Goal: Information Seeking & Learning: Learn about a topic

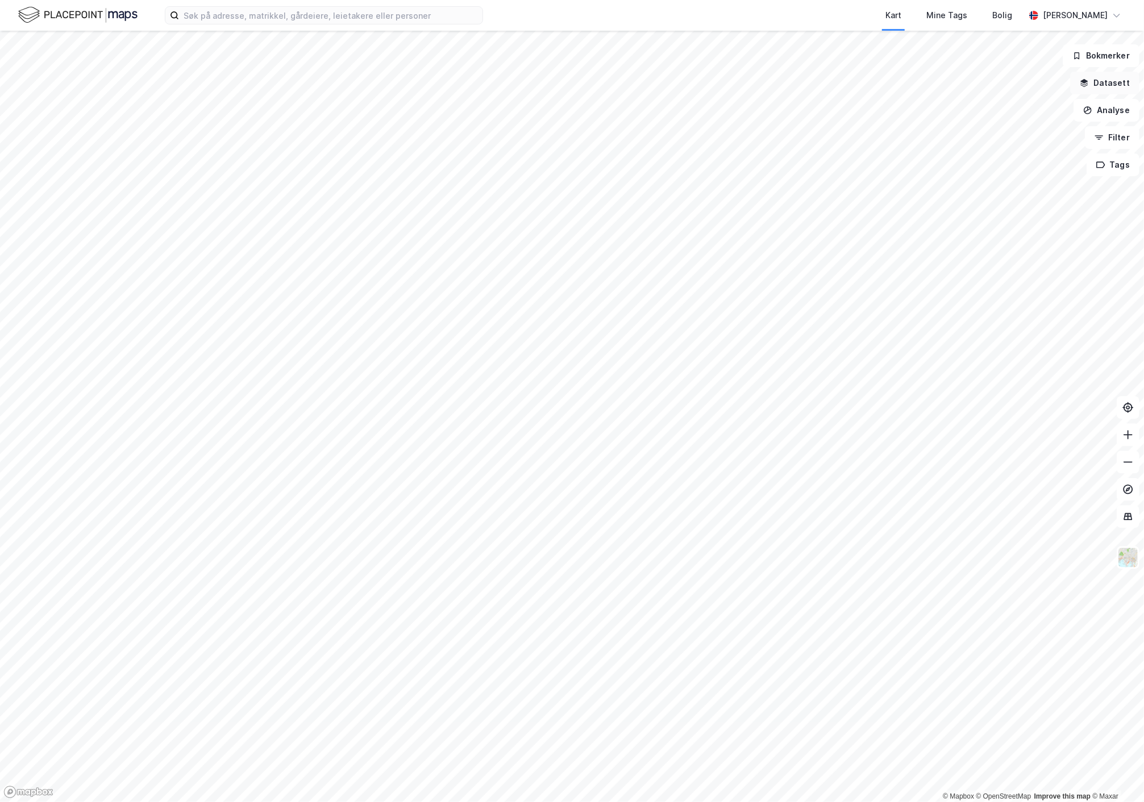
click at [1103, 81] on button "Datasett" at bounding box center [1104, 83] width 69 height 23
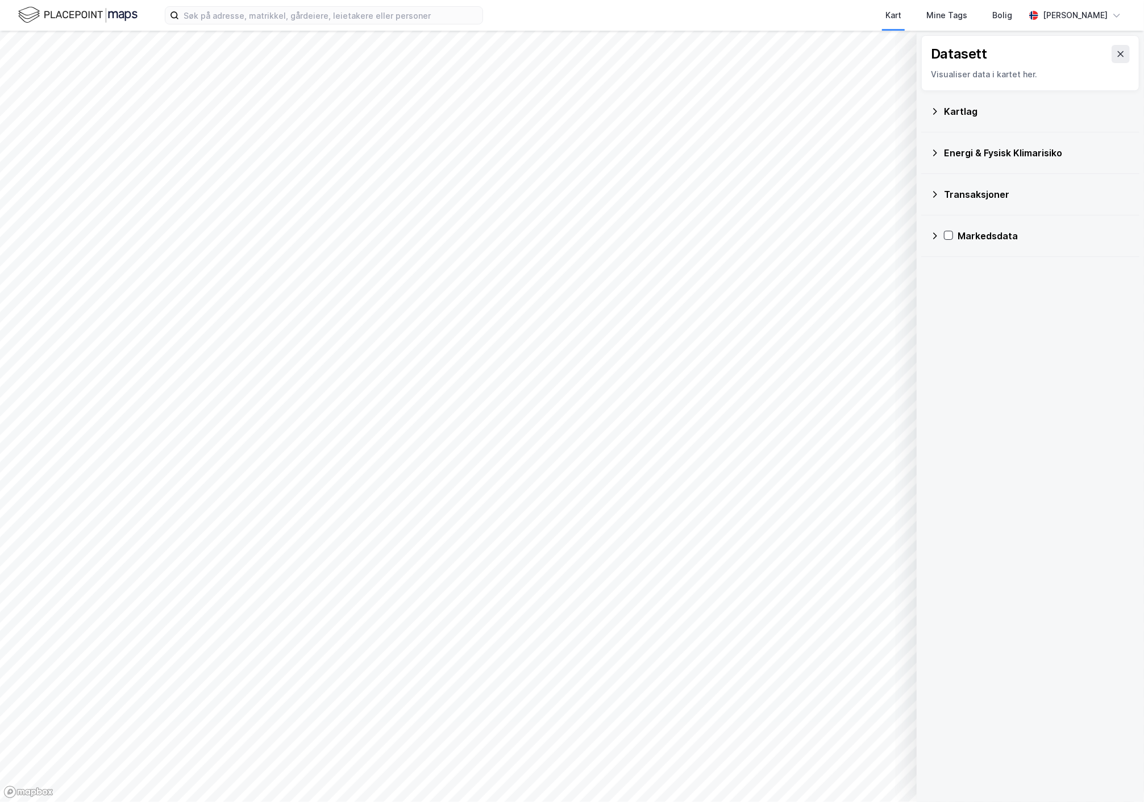
click at [931, 233] on icon at bounding box center [934, 235] width 9 height 9
click at [963, 261] on icon at bounding box center [963, 263] width 8 height 8
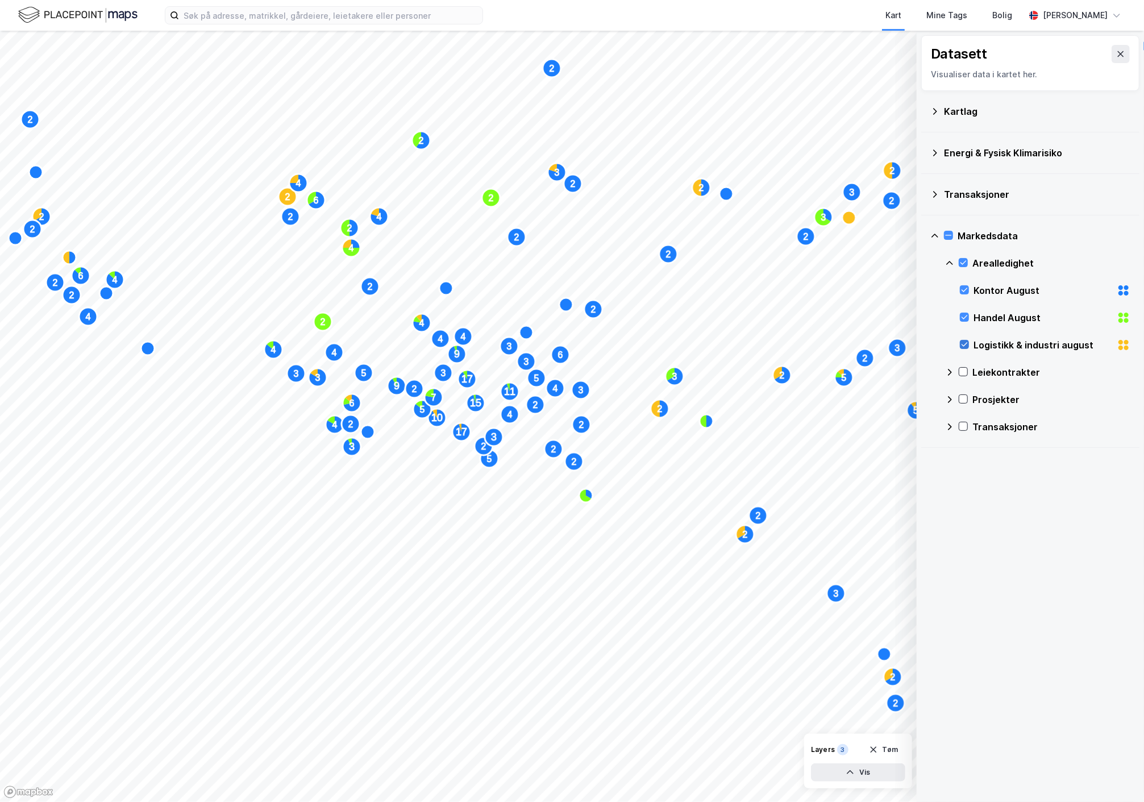
click at [965, 343] on icon at bounding box center [964, 344] width 8 height 8
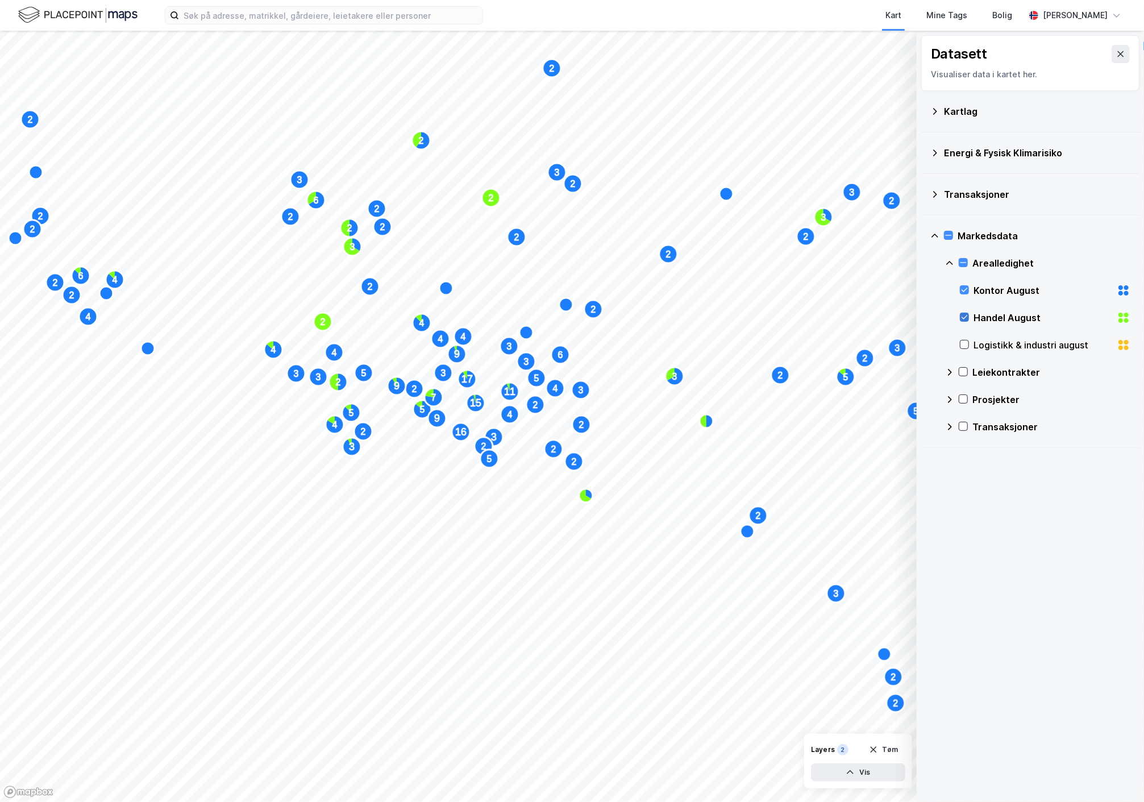
click at [960, 315] on icon at bounding box center [964, 317] width 8 height 8
click at [673, 388] on icon "Map marker" at bounding box center [676, 381] width 18 height 18
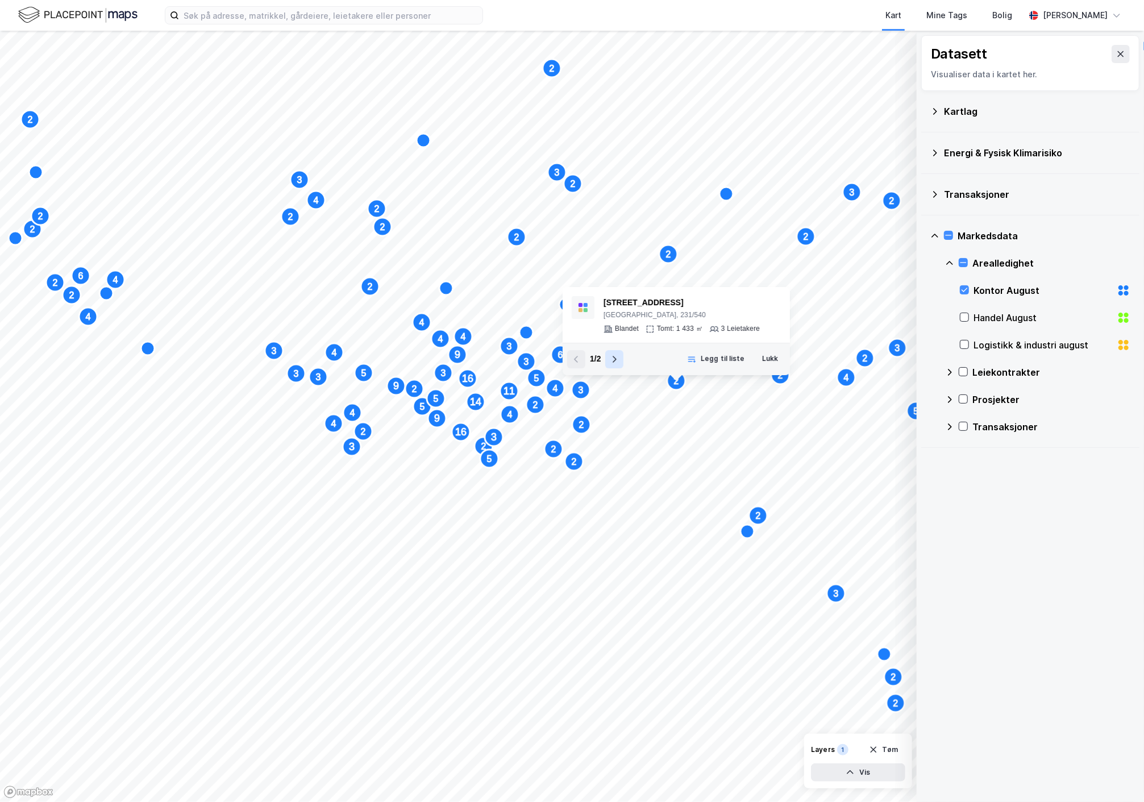
click at [611, 355] on icon at bounding box center [614, 359] width 9 height 9
click at [577, 359] on icon at bounding box center [576, 359] width 9 height 9
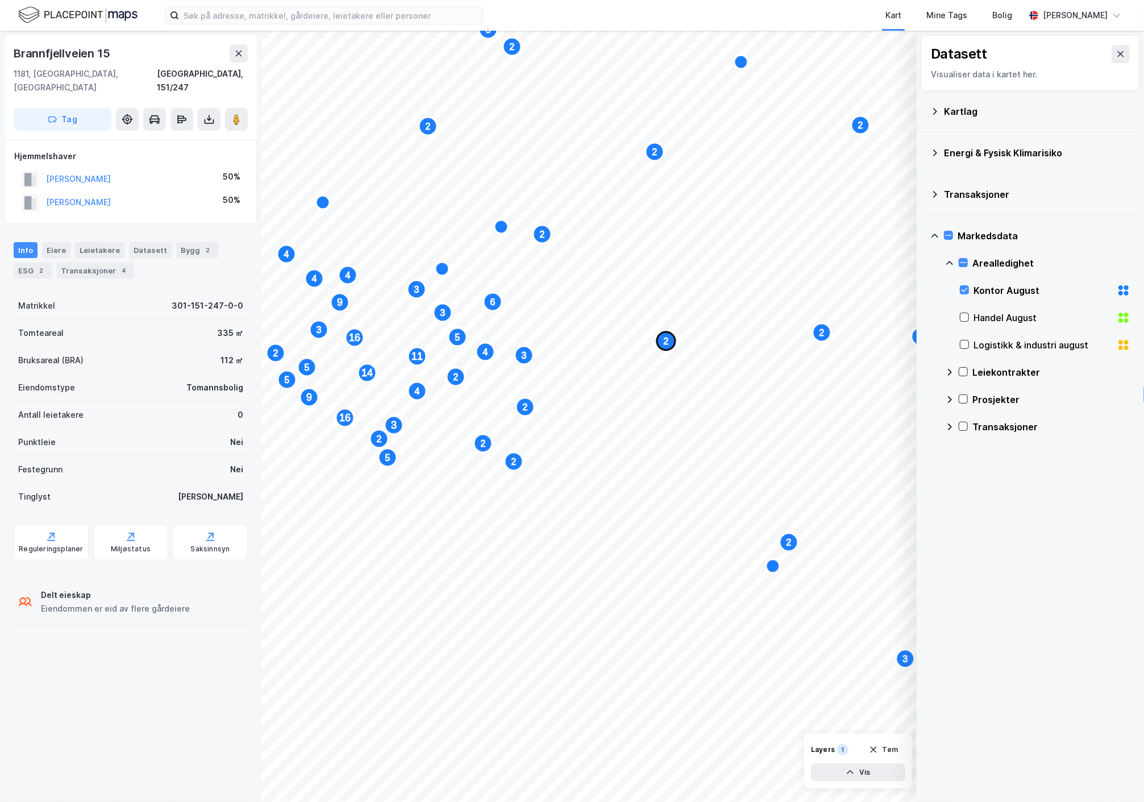
click at [662, 345] on icon "Map marker" at bounding box center [666, 341] width 18 height 18
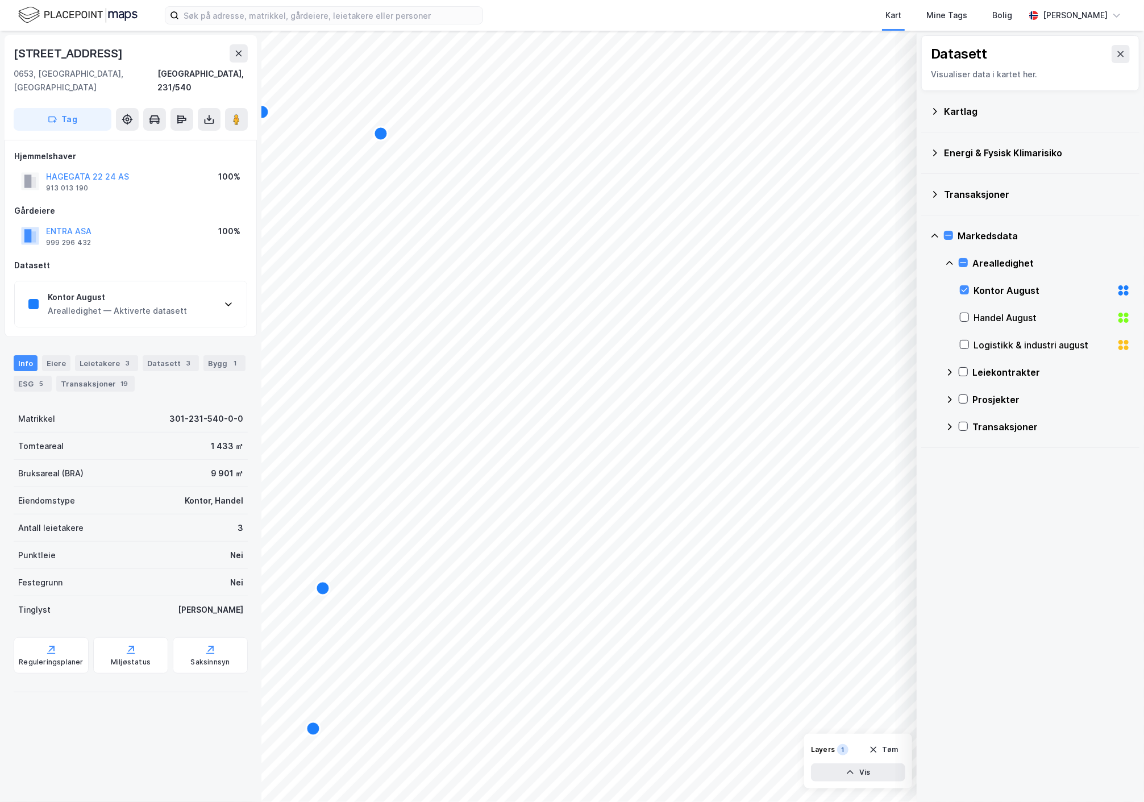
click at [226, 299] on icon at bounding box center [228, 303] width 9 height 9
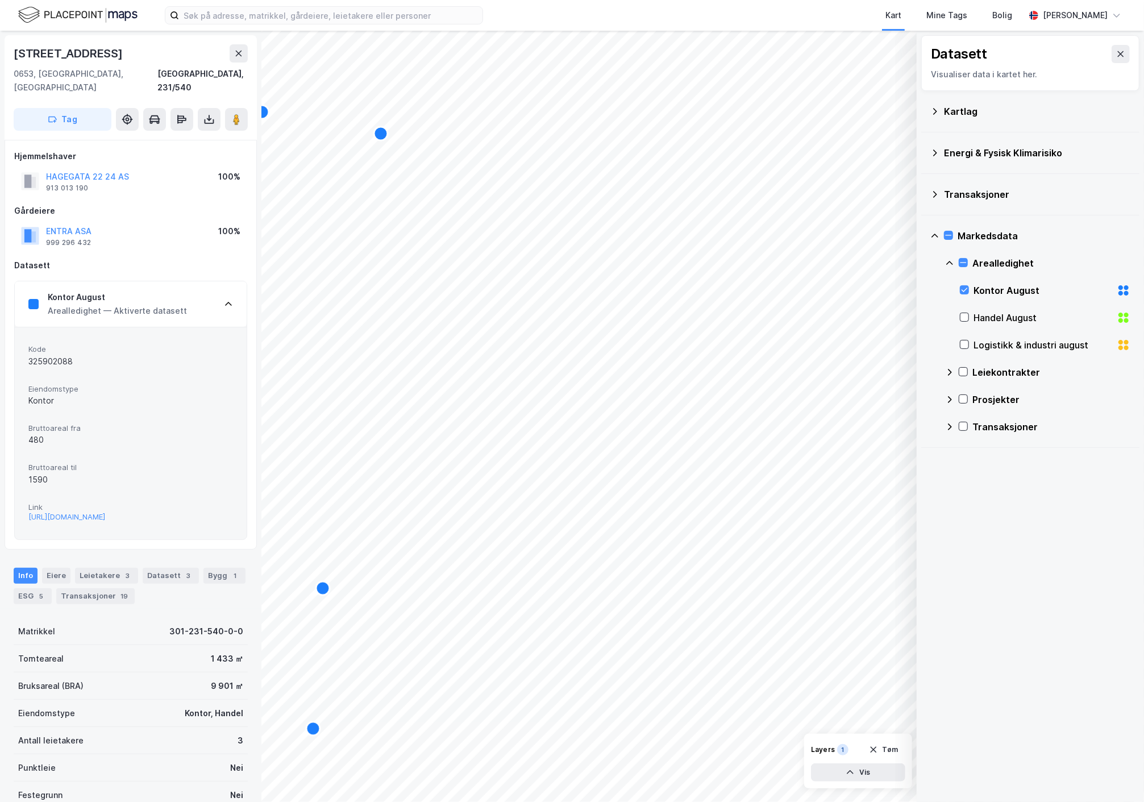
click at [226, 299] on icon at bounding box center [228, 303] width 9 height 9
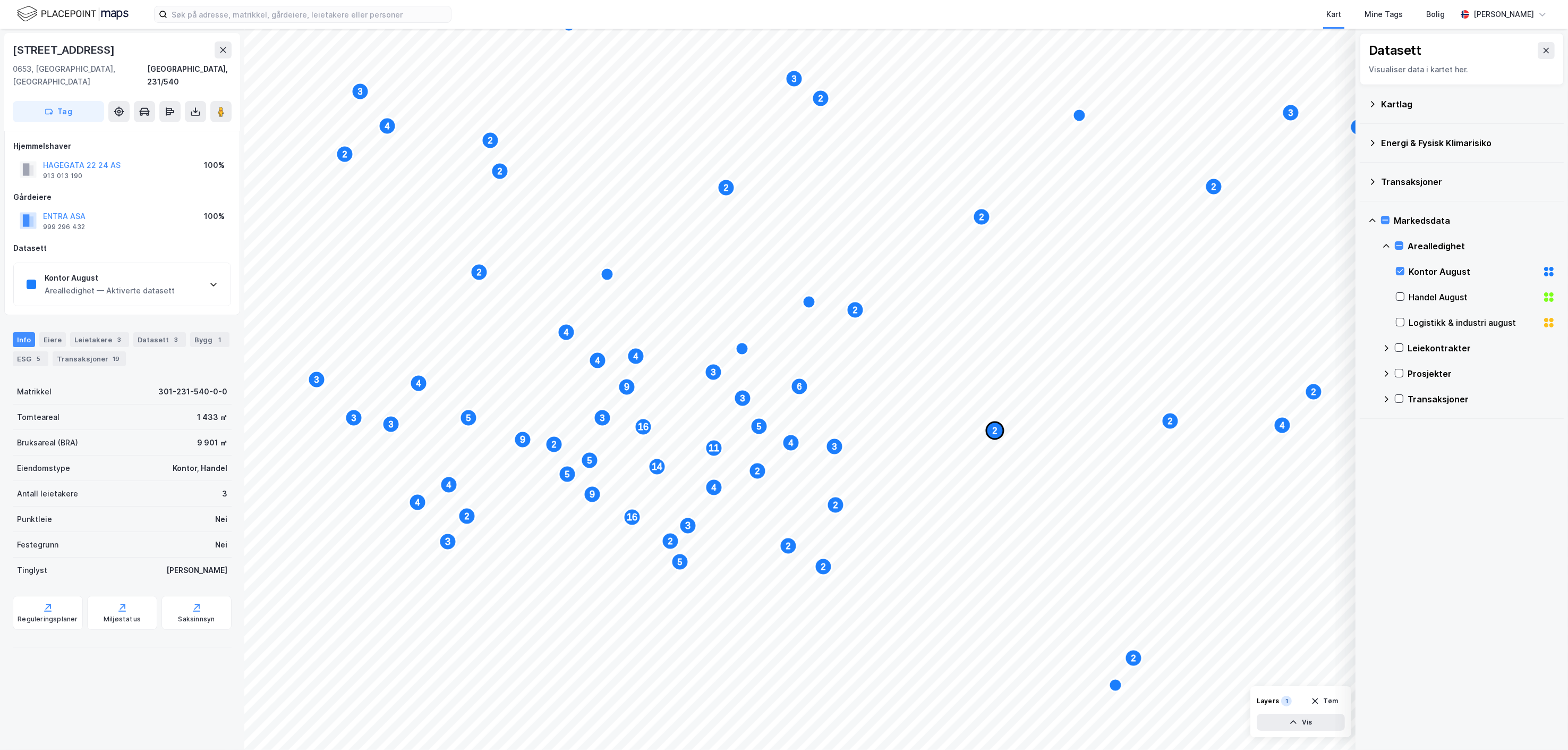
click at [994, 426] on text "2" at bounding box center [995, 431] width 5 height 9
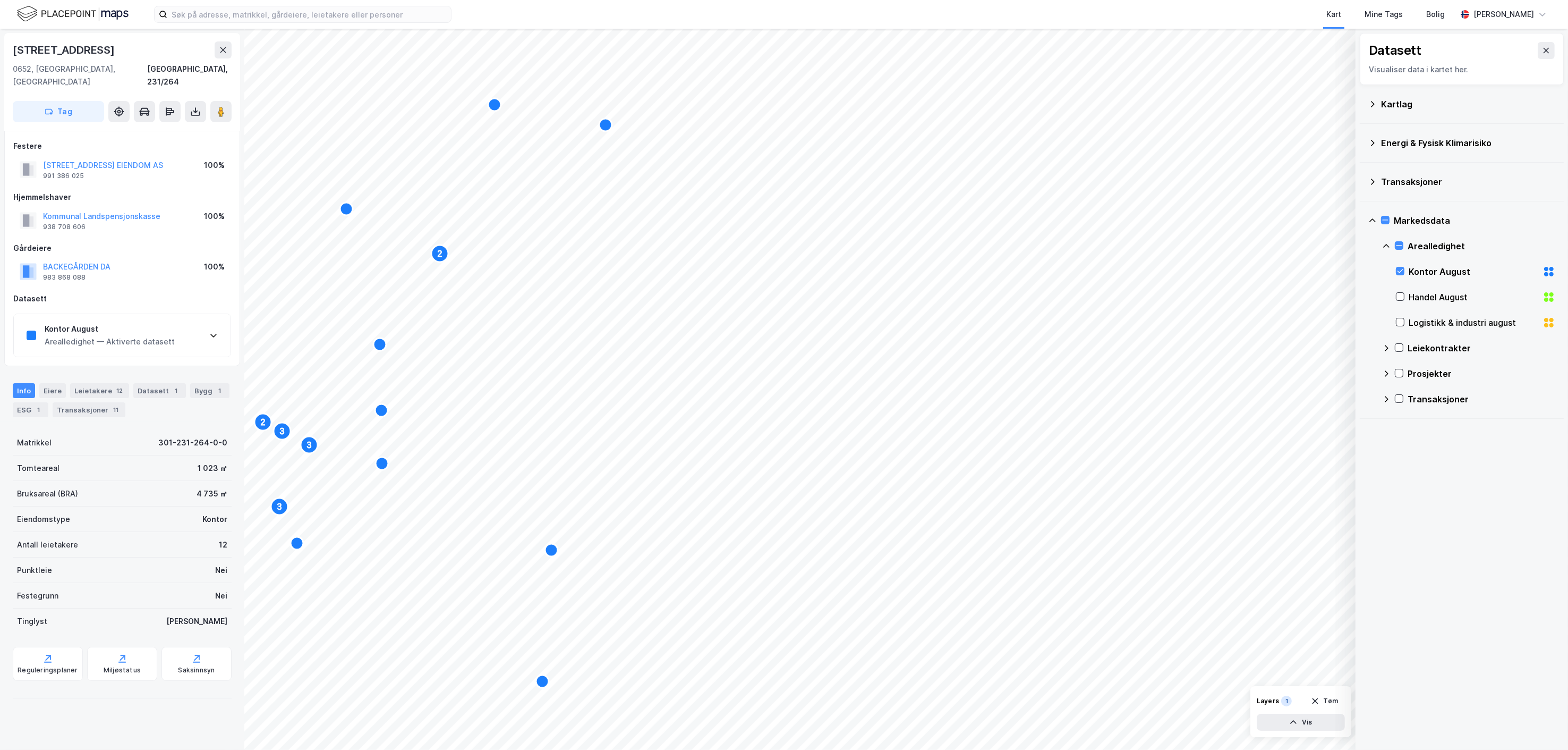
click at [1069, 344] on icon at bounding box center [1386, 348] width 8 height 8
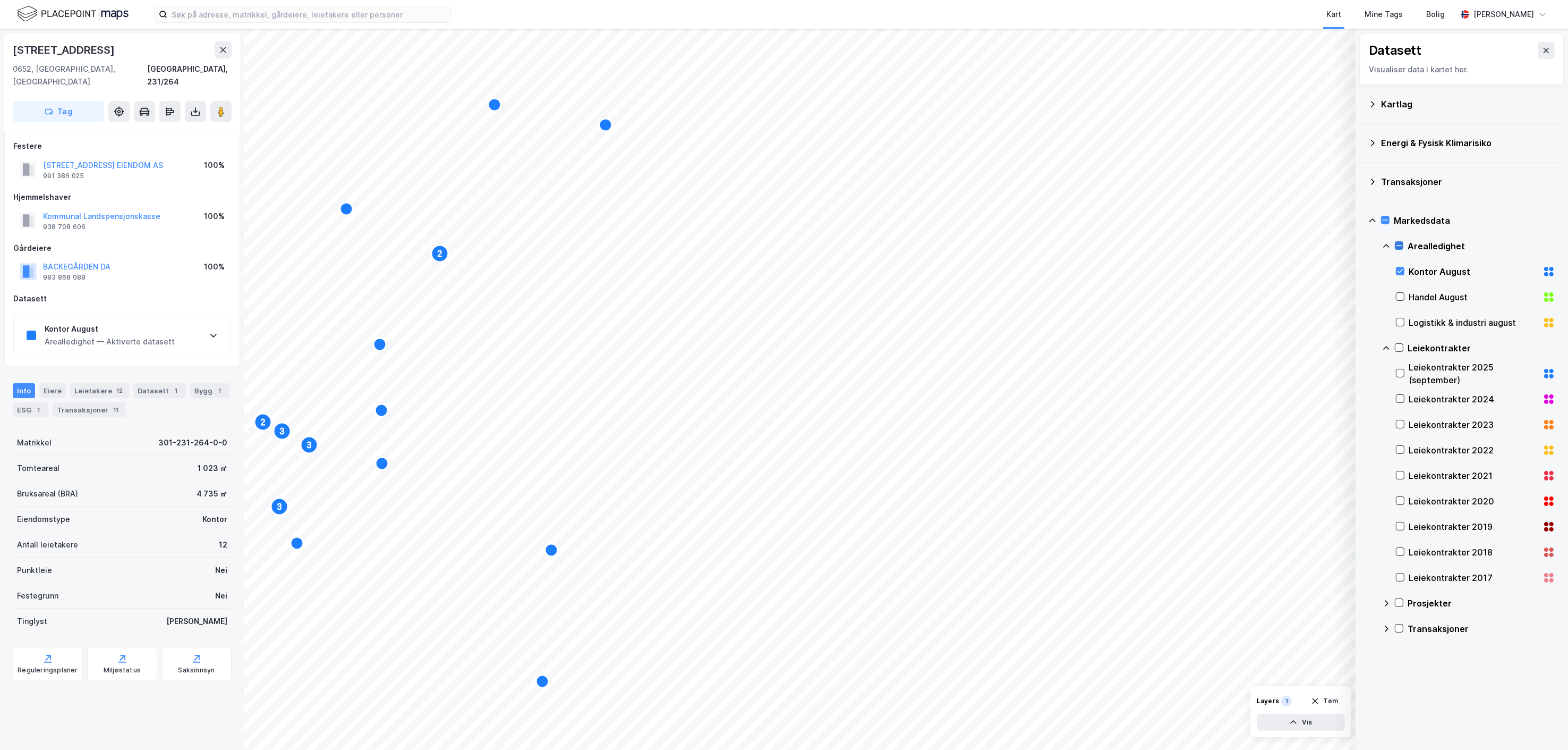
click at [1069, 243] on icon at bounding box center [1400, 246] width 7 height 7
click at [1069, 219] on icon at bounding box center [1386, 220] width 7 height 7
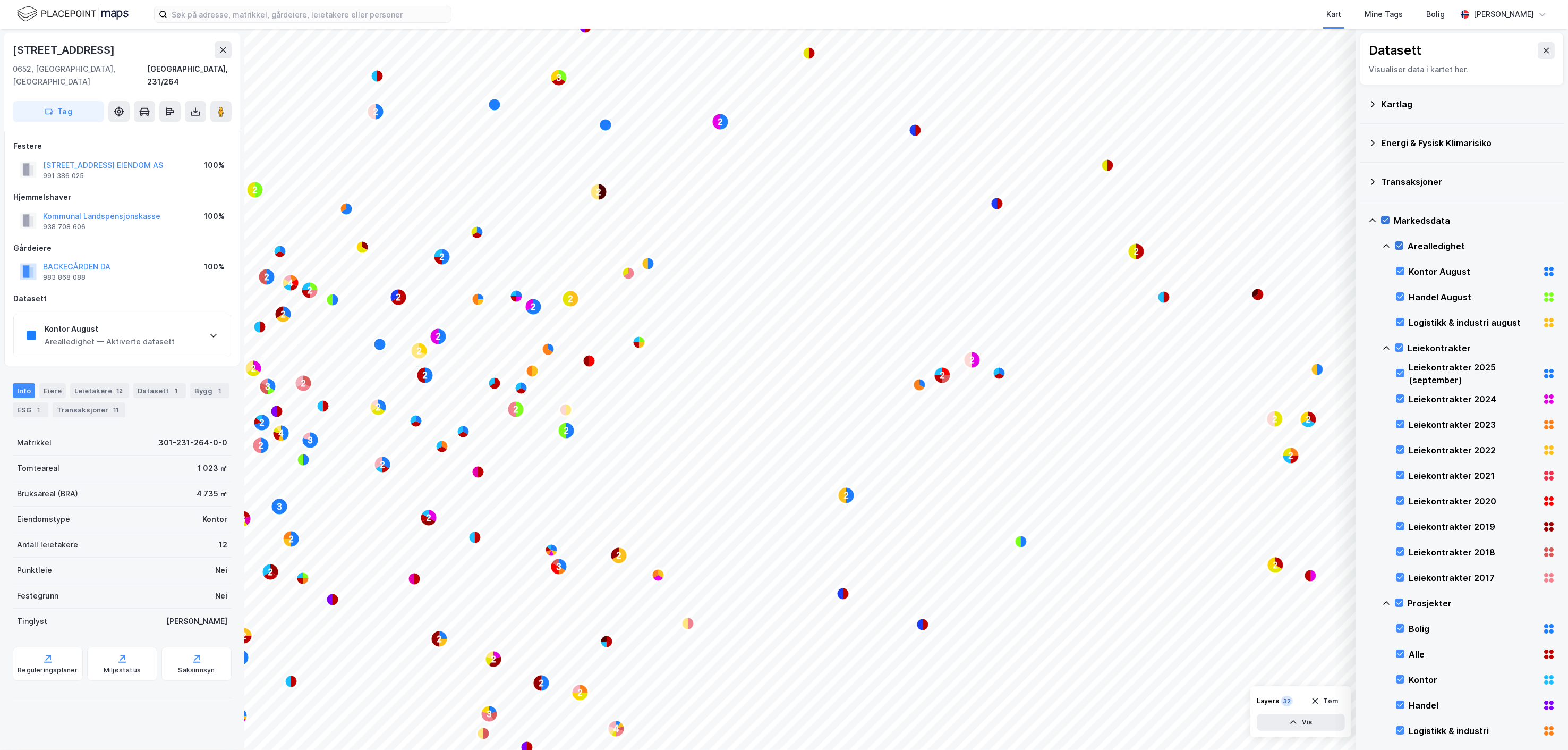
click at [1069, 219] on icon at bounding box center [1386, 220] width 7 height 7
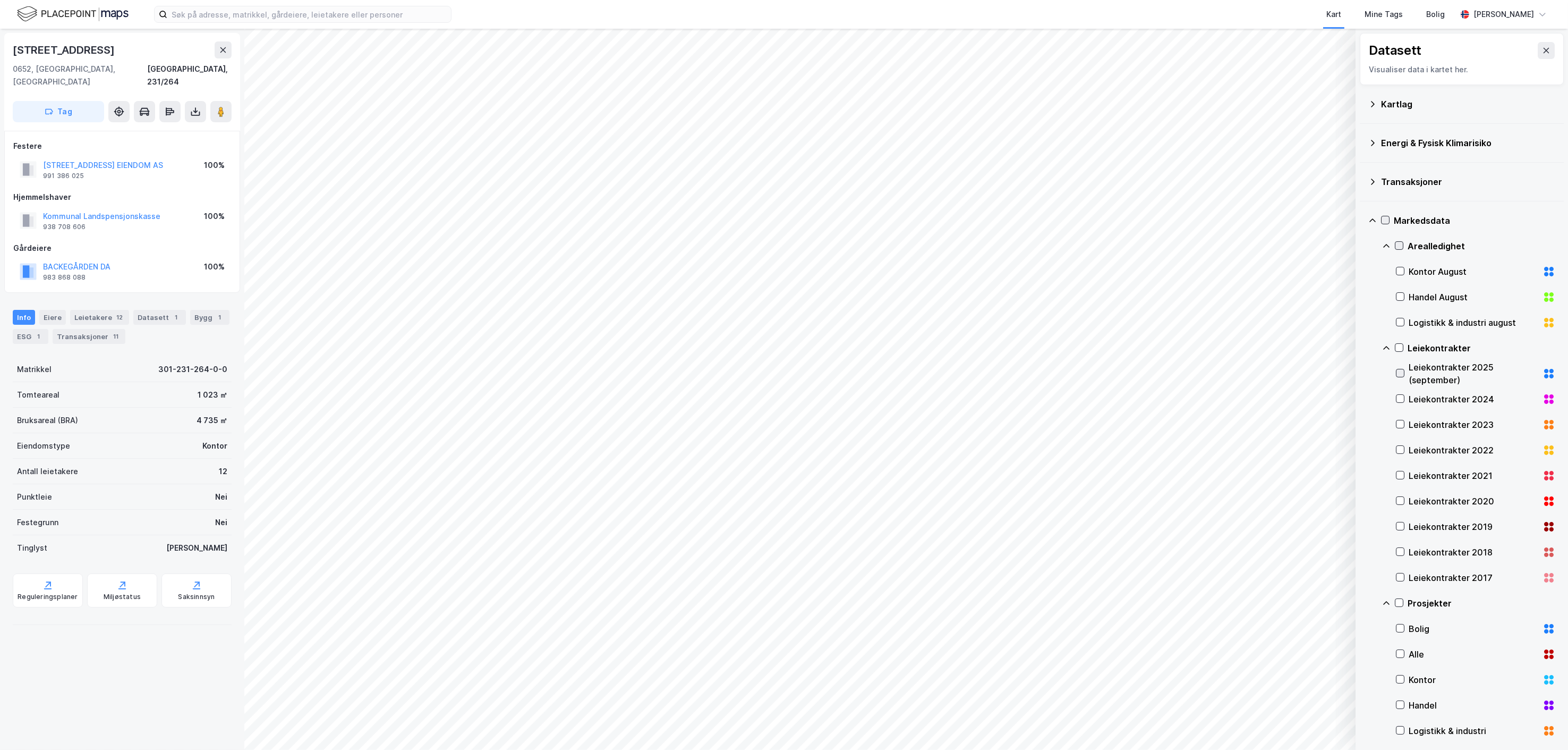
click at [1069, 370] on icon at bounding box center [1401, 373] width 7 height 7
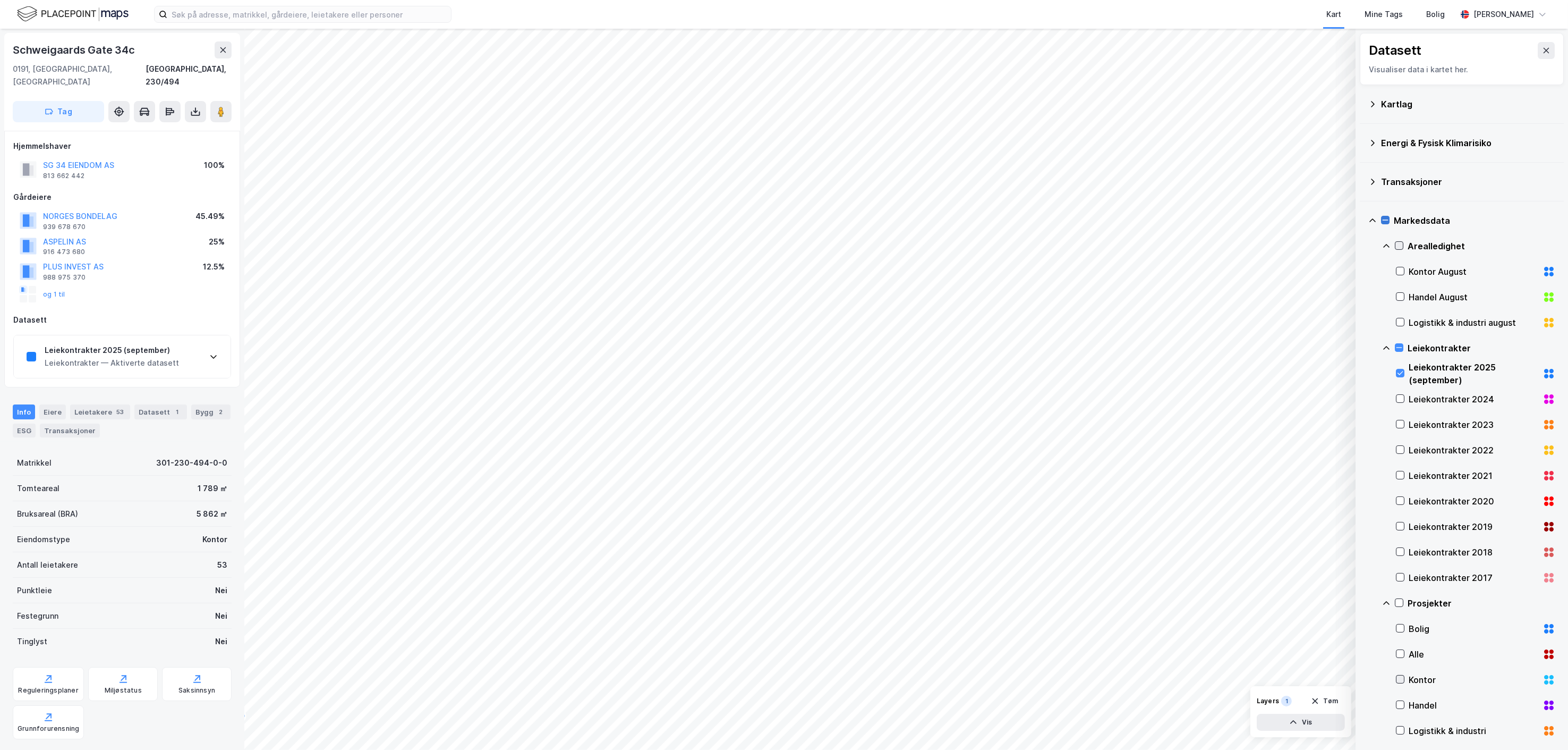
click at [1069, 677] on icon at bounding box center [1401, 679] width 7 height 7
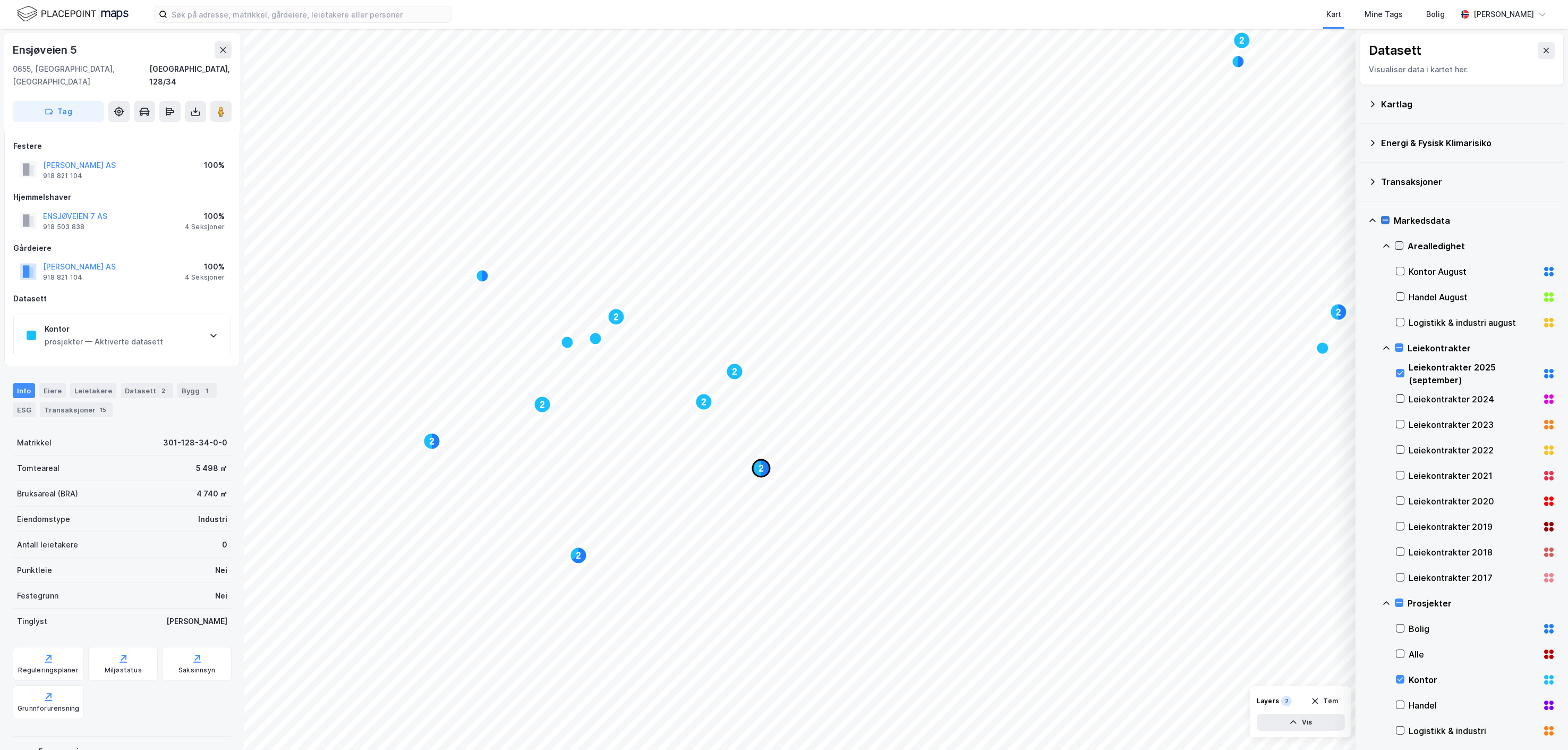
click at [755, 470] on icon "Map marker" at bounding box center [756, 468] width 8 height 17
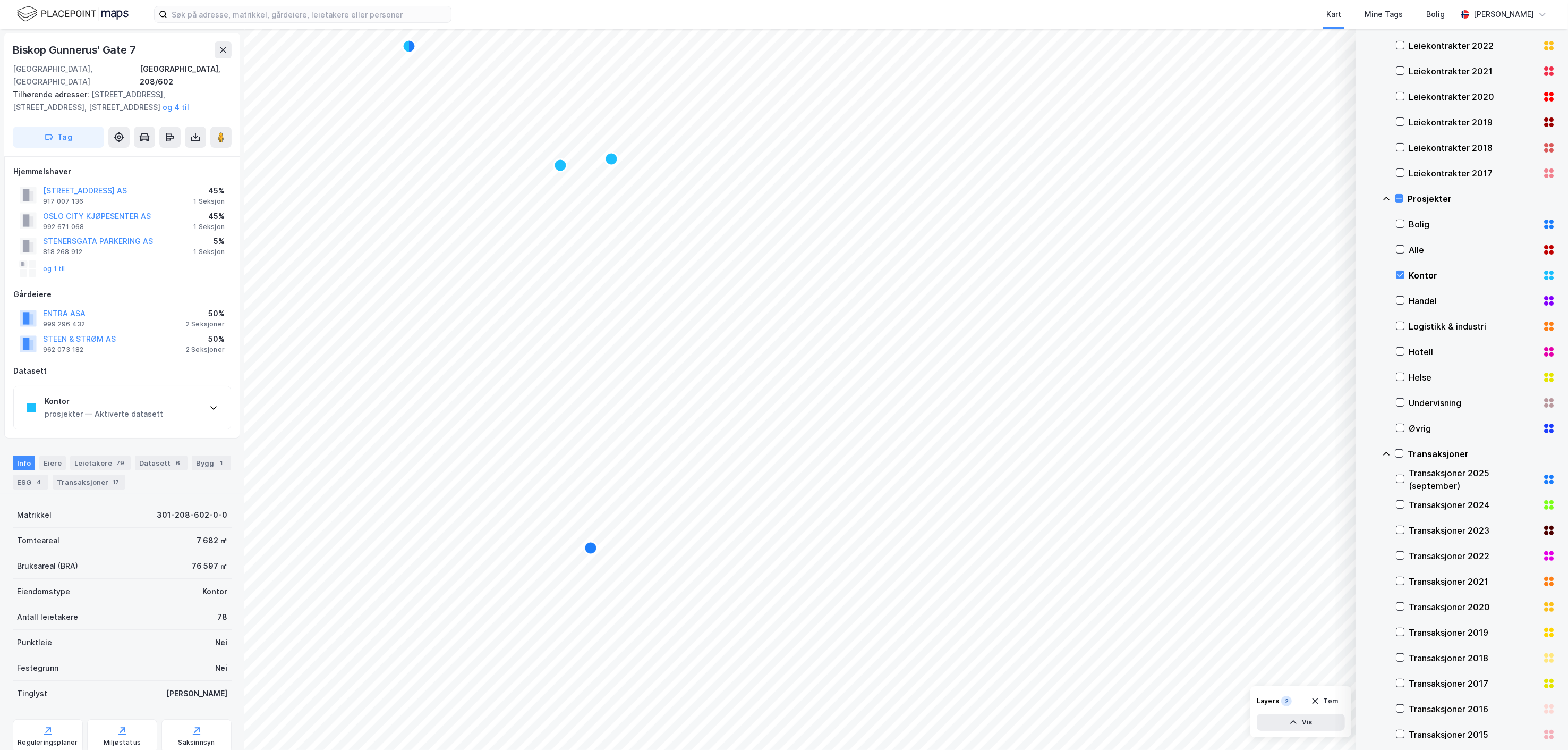
scroll to position [412, 0]
